Goal: Task Accomplishment & Management: Manage account settings

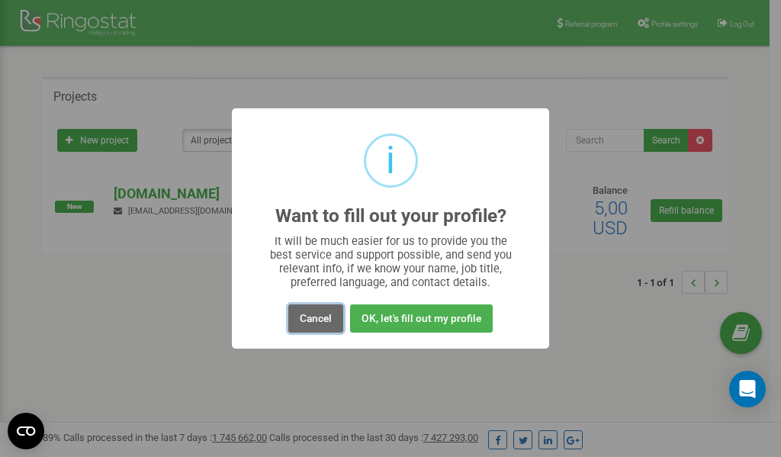
click at [312, 318] on button "Cancel" at bounding box center [315, 318] width 55 height 28
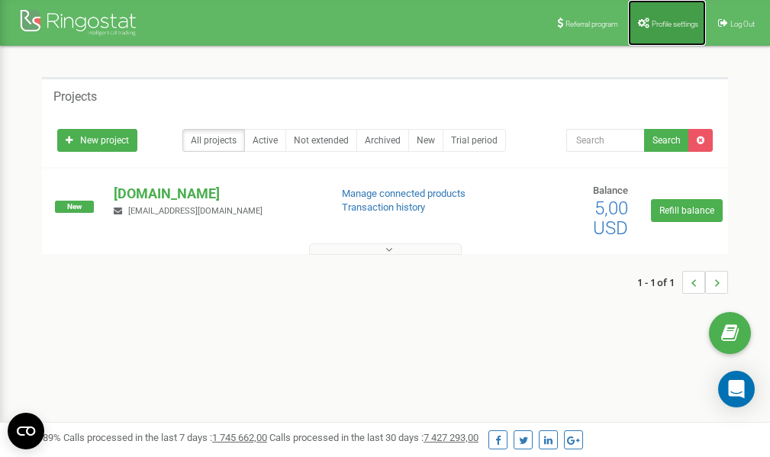
click at [671, 21] on span "Profile settings" at bounding box center [674, 24] width 47 height 8
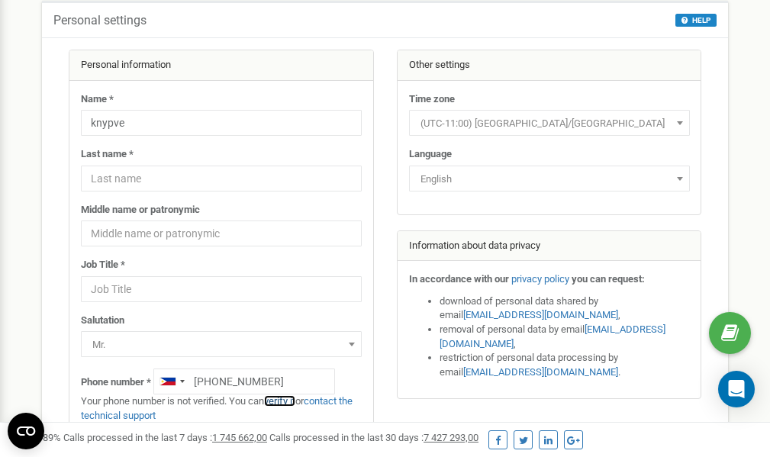
click at [284, 400] on link "verify it" at bounding box center [279, 400] width 31 height 11
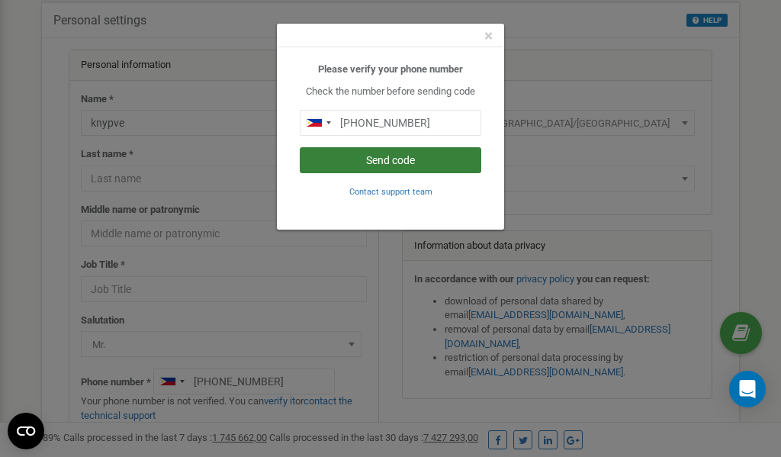
click at [373, 159] on button "Send code" at bounding box center [391, 160] width 182 height 26
